Goal: Task Accomplishment & Management: Manage account settings

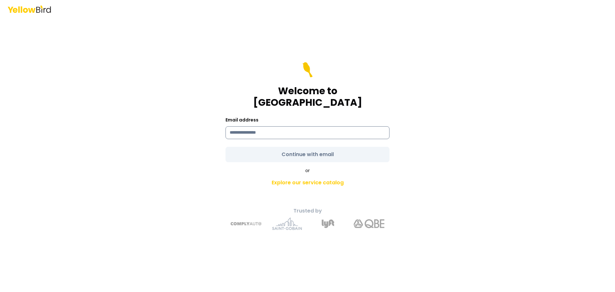
click at [300, 127] on input at bounding box center [308, 132] width 164 height 13
type input "**********"
click at [421, 154] on div "**********" at bounding box center [308, 155] width 236 height 160
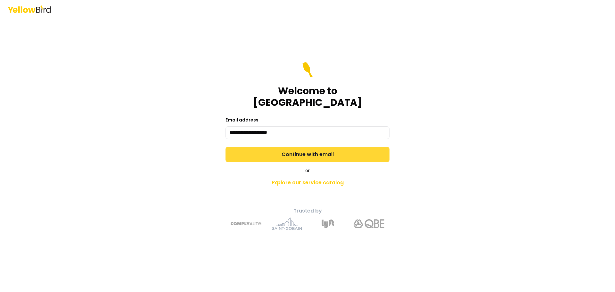
click at [344, 150] on button "Continue with email" at bounding box center [308, 154] width 164 height 15
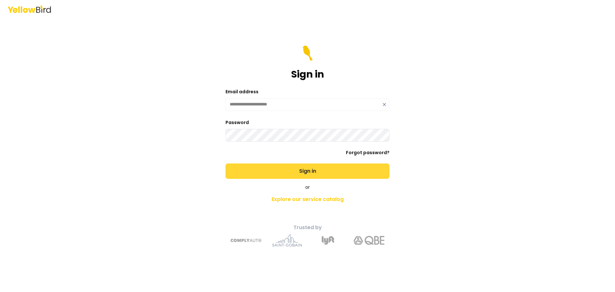
click at [341, 171] on button "Sign in" at bounding box center [308, 170] width 164 height 15
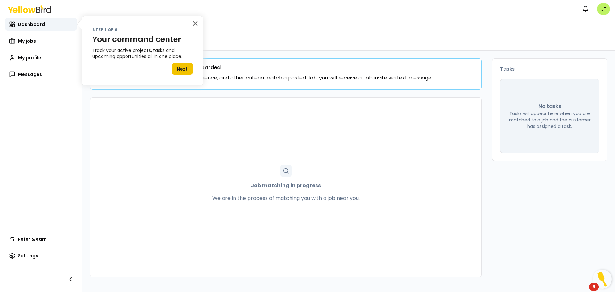
click at [180, 68] on button "Next" at bounding box center [182, 69] width 21 height 12
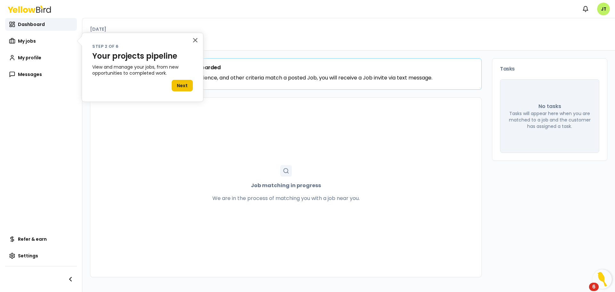
click at [179, 82] on button "Next" at bounding box center [182, 86] width 21 height 12
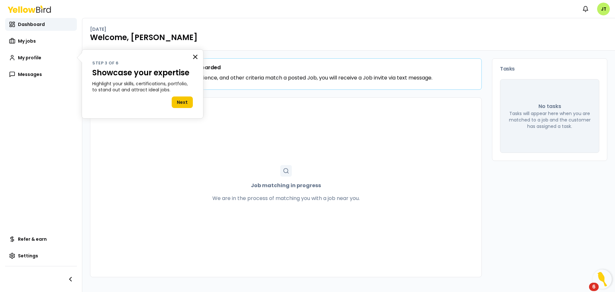
click at [193, 58] on button "×" at bounding box center [195, 57] width 6 height 10
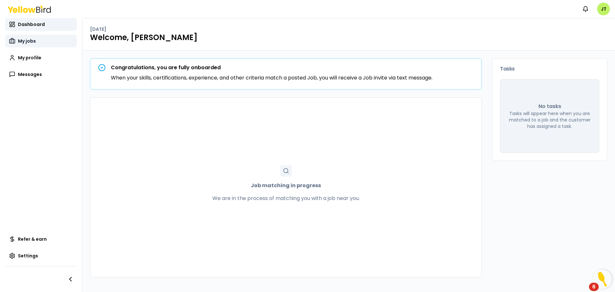
click at [23, 41] on span "My jobs" at bounding box center [27, 41] width 18 height 6
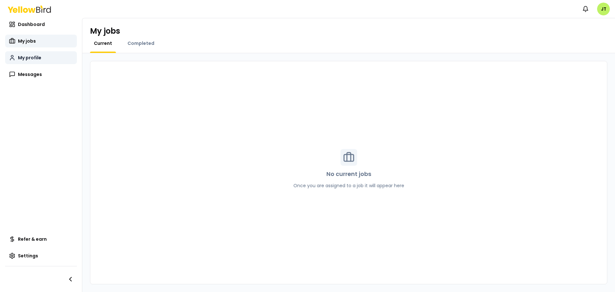
click at [26, 62] on link "My profile" at bounding box center [41, 57] width 72 height 13
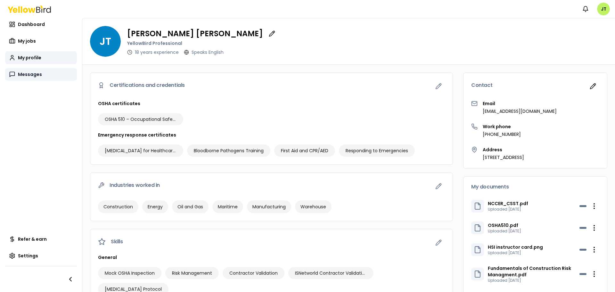
click at [27, 78] on link "Messages" at bounding box center [41, 74] width 72 height 13
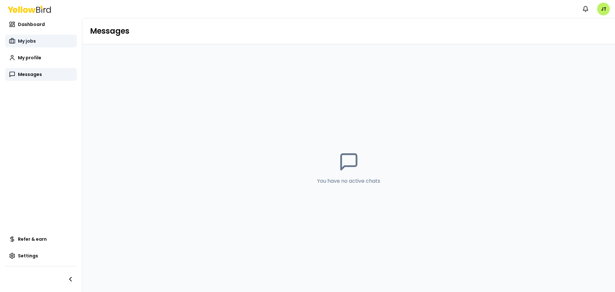
click at [30, 38] on span "My jobs" at bounding box center [27, 41] width 18 height 6
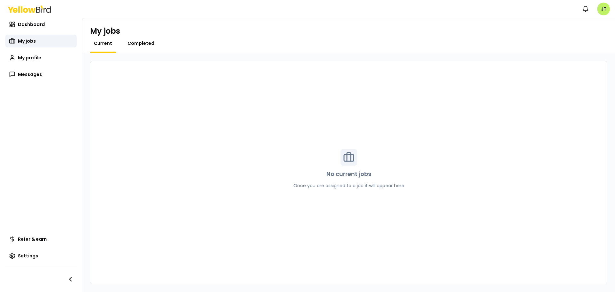
click at [144, 44] on span "Completed" at bounding box center [141, 43] width 27 height 6
click at [101, 44] on span "Current" at bounding box center [103, 43] width 18 height 6
click at [38, 21] on link "Dashboard" at bounding box center [41, 24] width 72 height 13
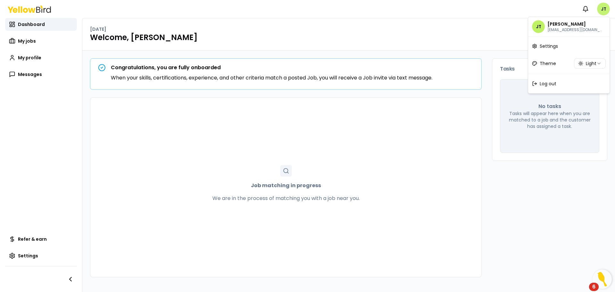
click at [600, 9] on html "Notifications JT Dashboard My jobs My profile Messages Refer & earn Settings [D…" at bounding box center [307, 146] width 615 height 292
click at [452, 38] on html "Notifications JT Dashboard My jobs My profile Messages Refer & earn Settings [D…" at bounding box center [307, 146] width 615 height 292
click at [454, 123] on div "Job matching in progress We are in the process of matching you with a job near …" at bounding box center [286, 187] width 392 height 180
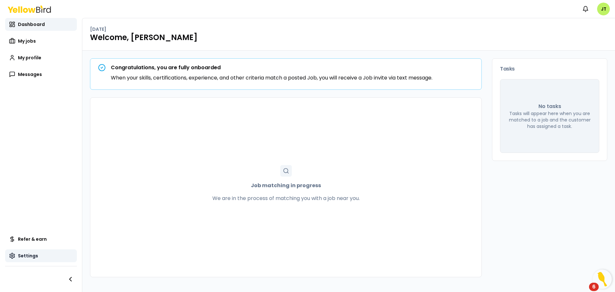
click at [22, 254] on span "Settings" at bounding box center [28, 256] width 20 height 6
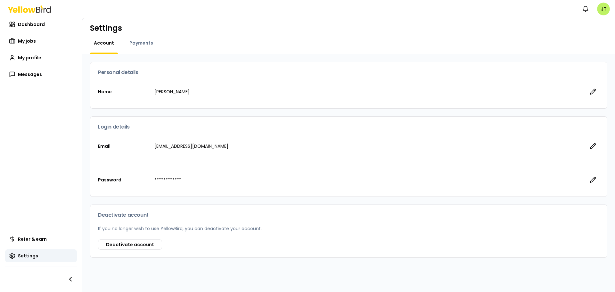
scroll to position [4, 0]
click at [140, 46] on div "Payments" at bounding box center [141, 45] width 31 height 14
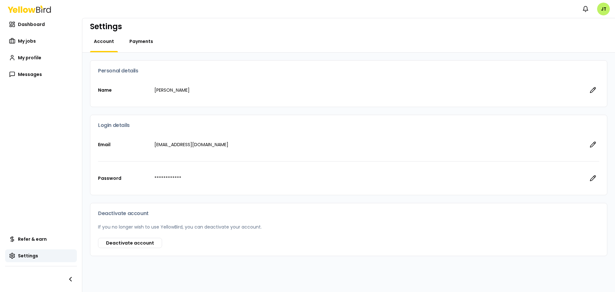
click at [141, 42] on span "Payments" at bounding box center [141, 41] width 24 height 6
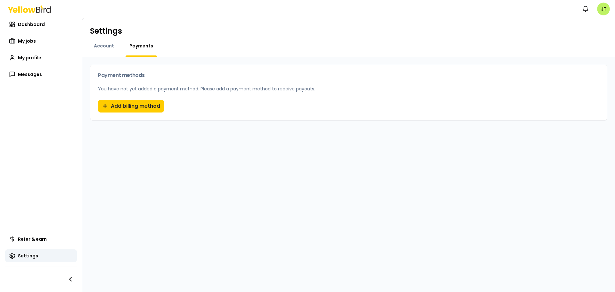
click at [261, 9] on div "Notifications JT" at bounding box center [307, 9] width 615 height 18
click at [133, 108] on button "Add billing method" at bounding box center [131, 106] width 66 height 13
